Goal: Task Accomplishment & Management: Use online tool/utility

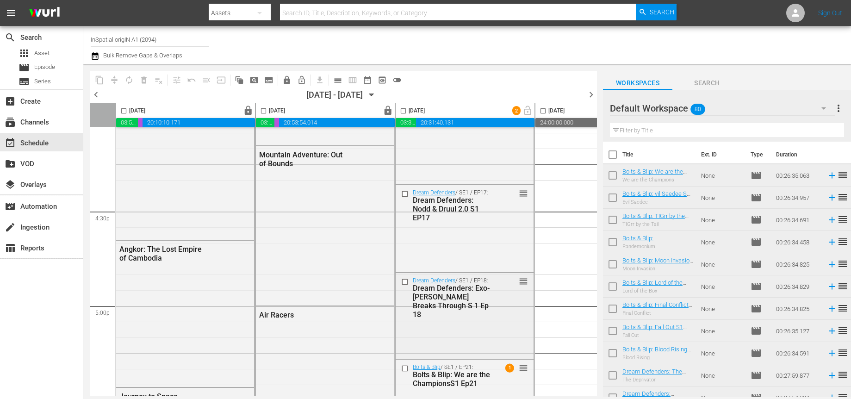
scroll to position [3039, 0]
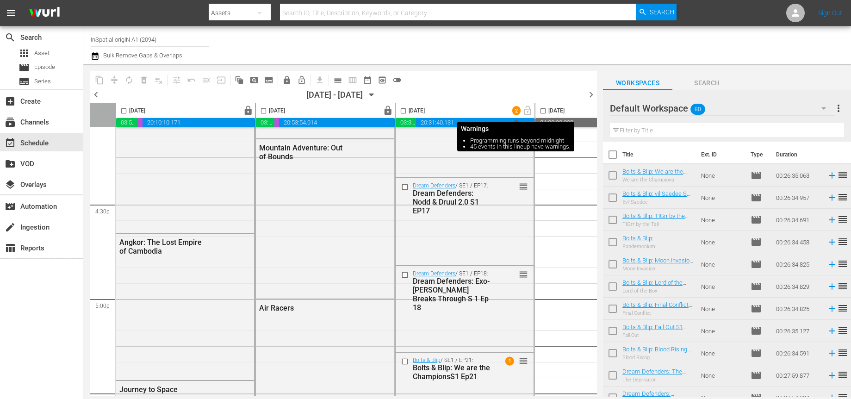
click at [515, 113] on span "2" at bounding box center [516, 111] width 8 height 6
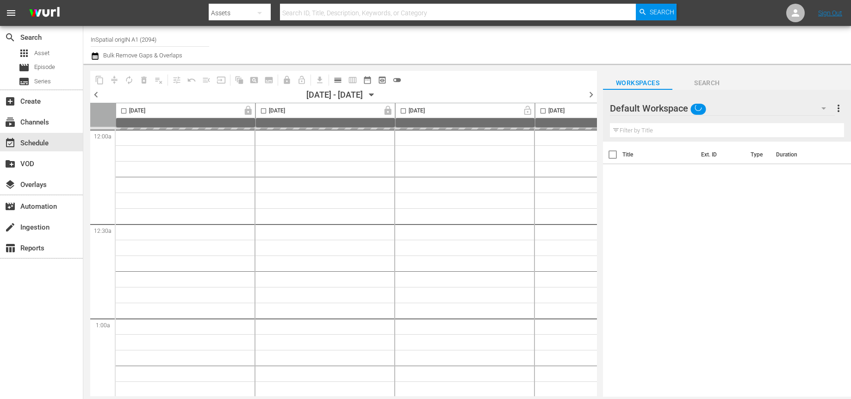
type input "InSpatial origIN A1 (2094)"
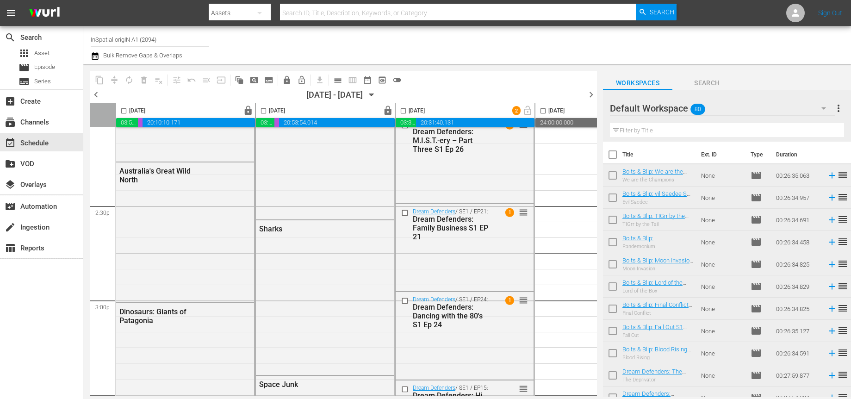
scroll to position [2746, 0]
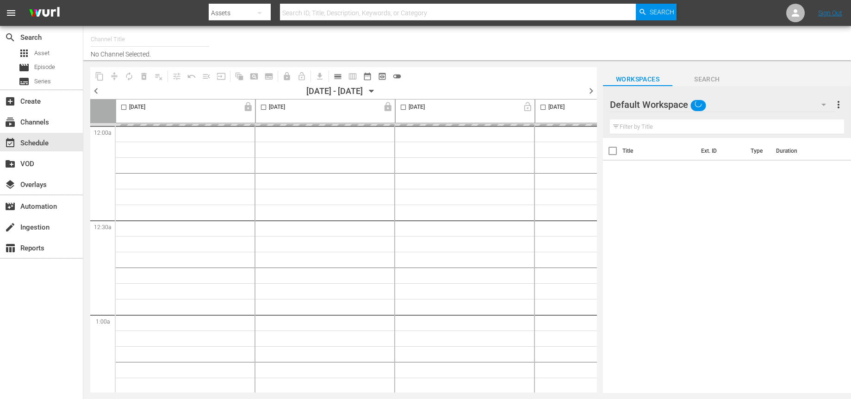
type input "InSpatial origIN A1 (2094)"
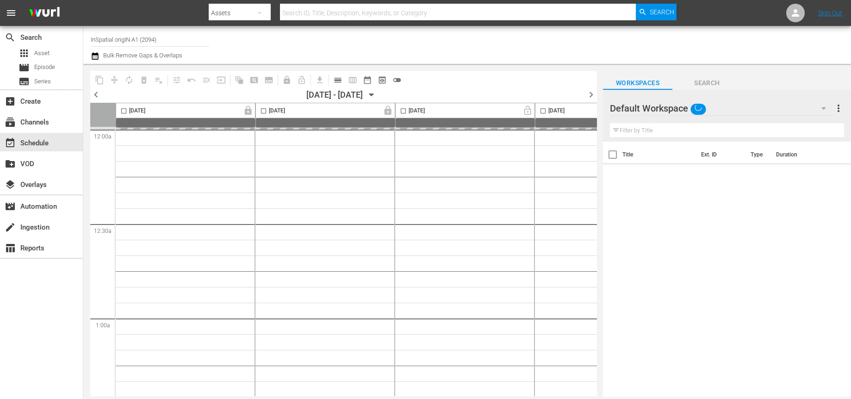
scroll to position [2, 0]
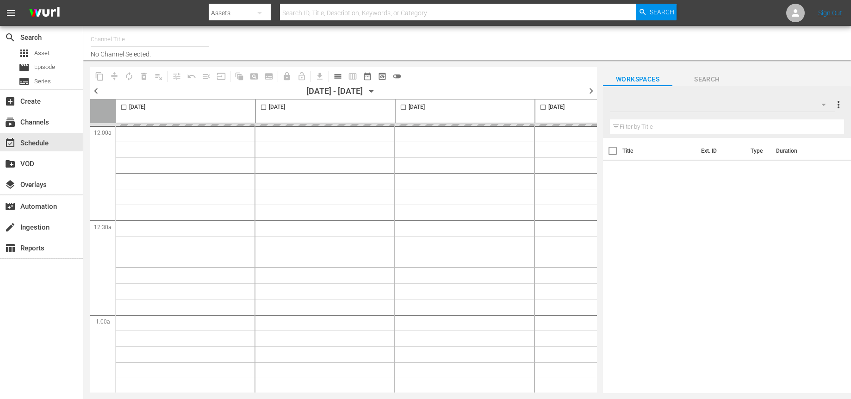
type input "InSpatial origIN A1 (2094)"
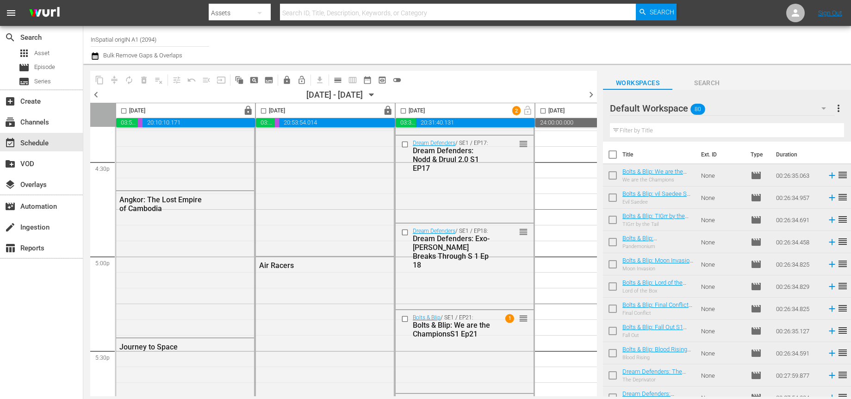
scroll to position [2996, 0]
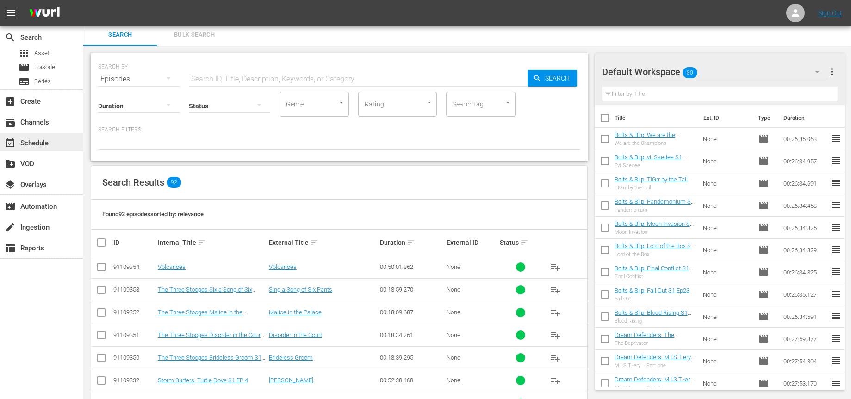
scroll to position [1, 0]
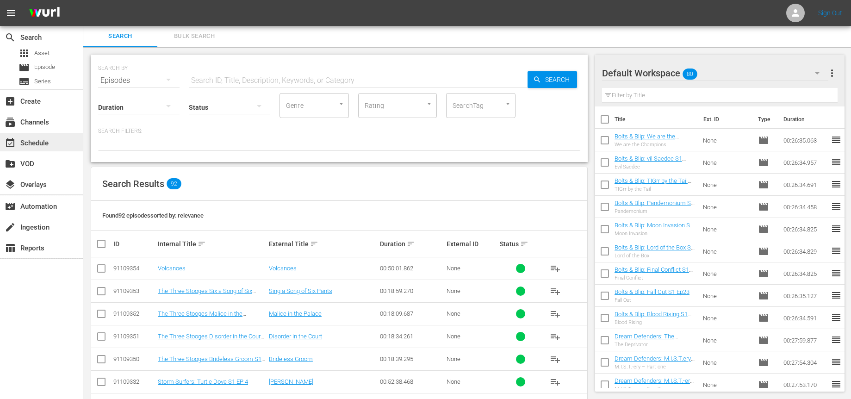
click at [36, 146] on div "event_available Schedule" at bounding box center [26, 141] width 52 height 8
